Goal: Use online tool/utility: Utilize a website feature to perform a specific function

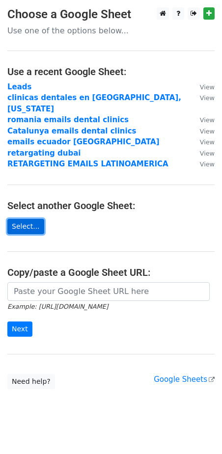
click at [32, 219] on link "Select..." at bounding box center [25, 226] width 37 height 15
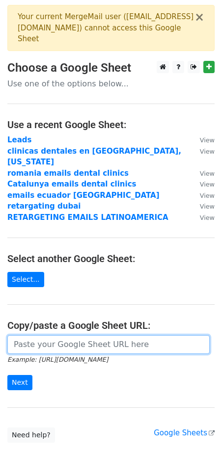
click at [87, 335] on input "url" at bounding box center [108, 344] width 202 height 19
paste input "https://docs.google.com/spreadsheets/d/1y2pY6slKk7v8ej1iPntL9L71iCtx8L2amMJpox_…"
type input "[URL][DOMAIN_NAME]"
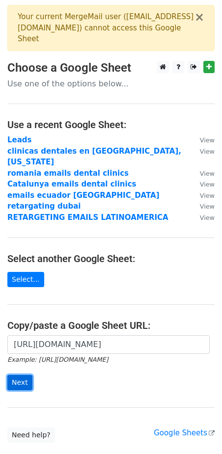
click at [17, 375] on input "Next" at bounding box center [19, 382] width 25 height 15
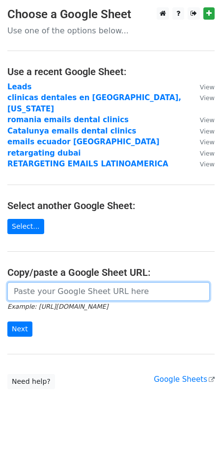
click at [67, 282] on input "url" at bounding box center [108, 291] width 202 height 19
paste input "https://docs.google.com/spreadsheets/d/1y2pY6slKk7v8ej1iPntL9L71iCtx8L2amMJpox_…"
type input "https://docs.google.com/spreadsheets/d/1y2pY6slKk7v8ej1iPntL9L71iCtx8L2amMJpox_…"
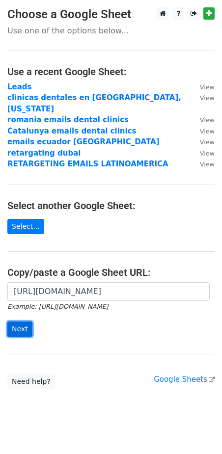
click at [23, 322] on input "Next" at bounding box center [19, 329] width 25 height 15
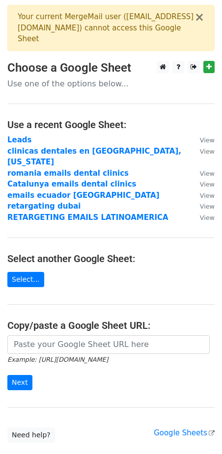
click at [82, 84] on p "Use one of the options below..." at bounding box center [110, 84] width 207 height 10
click at [24, 19] on div "Your current MergeMail user ( [EMAIL_ADDRESS][DOMAIN_NAME] ) cannot access this…" at bounding box center [106, 27] width 177 height 33
click at [191, 65] on icon at bounding box center [194, 66] width 6 height 7
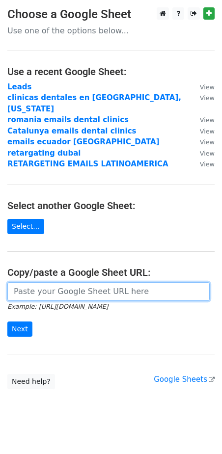
click at [40, 282] on input "url" at bounding box center [108, 291] width 202 height 19
paste input "https://docs.google.com/spreadsheets/d/1y2pY6slKk7v8ej1iPntL9L71iCtx8L2amMJpox_…"
type input "https://docs.google.com/spreadsheets/d/1y2pY6slKk7v8ej1iPntL9L71iCtx8L2amMJpox_…"
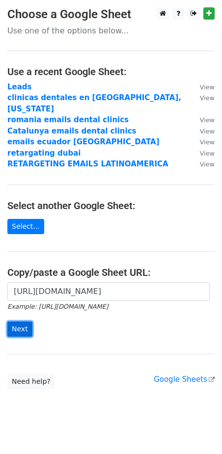
click at [24, 322] on input "Next" at bounding box center [19, 329] width 25 height 15
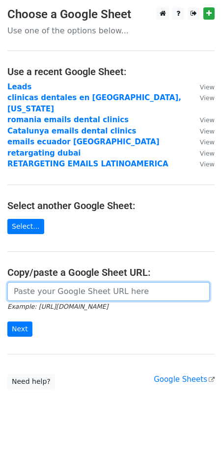
click at [126, 282] on input "url" at bounding box center [108, 291] width 202 height 19
paste input "https://docs.google.com/spreadsheets/d/1y2pY6slKk7v8ej1iPntL9L71iCtx8L2amMJpox_…"
type input "https://docs.google.com/spreadsheets/d/1y2pY6slKk7v8ej1iPntL9L71iCtx8L2amMJpox_…"
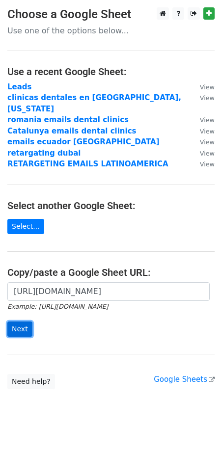
click at [15, 322] on input "Next" at bounding box center [19, 329] width 25 height 15
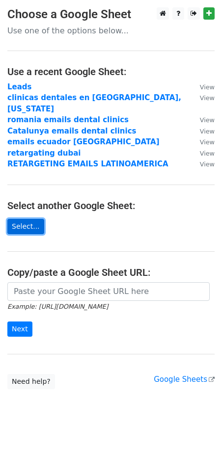
click at [28, 219] on link "Select..." at bounding box center [25, 226] width 37 height 15
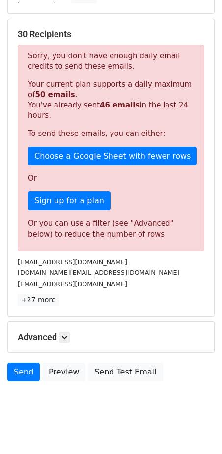
scroll to position [140, 0]
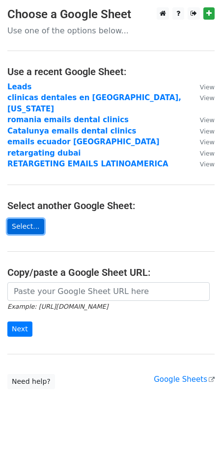
click at [26, 219] on link "Select..." at bounding box center [25, 226] width 37 height 15
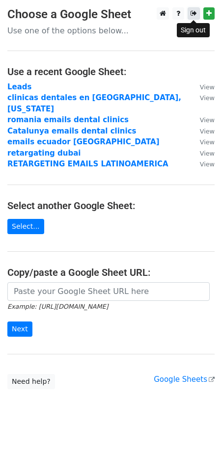
click at [189, 13] on link at bounding box center [194, 13] width 12 height 12
